Goal: Go to known website: Access a specific website the user already knows

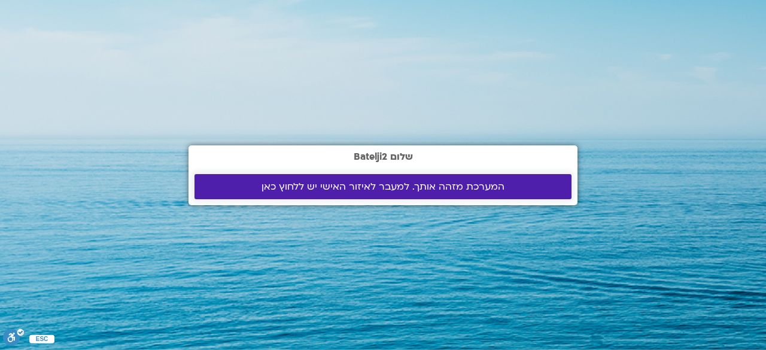
click at [344, 182] on span "המערכת מזהה אותך. למעבר לאיזור האישי יש ללחוץ כאן" at bounding box center [382, 186] width 243 height 11
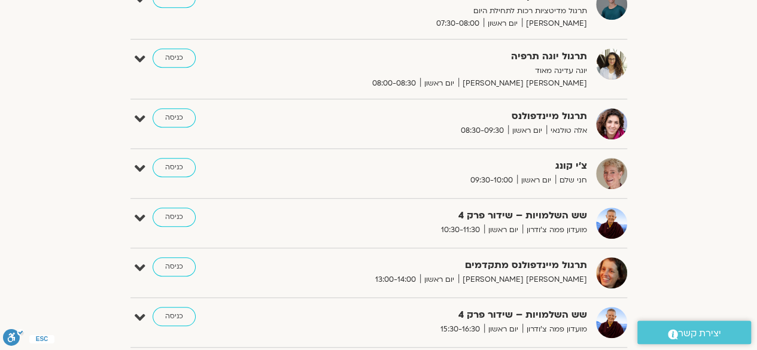
scroll to position [333, 0]
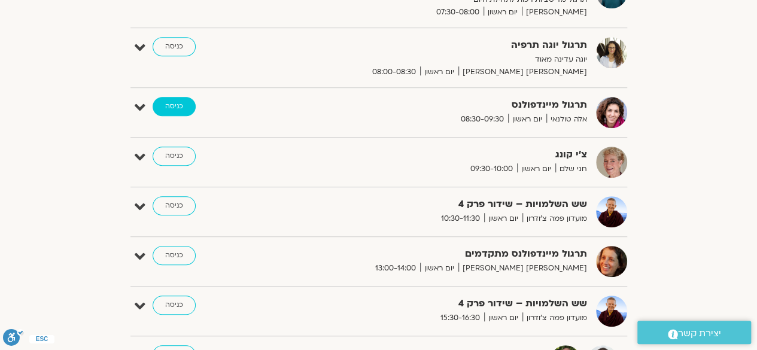
click at [165, 102] on link "כניסה" at bounding box center [174, 106] width 43 height 19
